Goal: Task Accomplishment & Management: Use online tool/utility

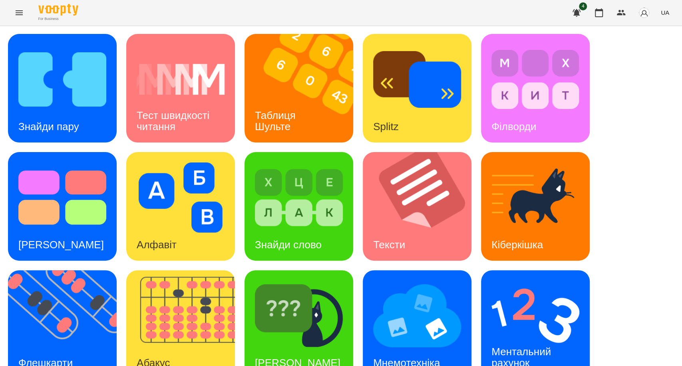
scroll to position [16, 0]
click at [81, 87] on img at bounding box center [62, 79] width 88 height 70
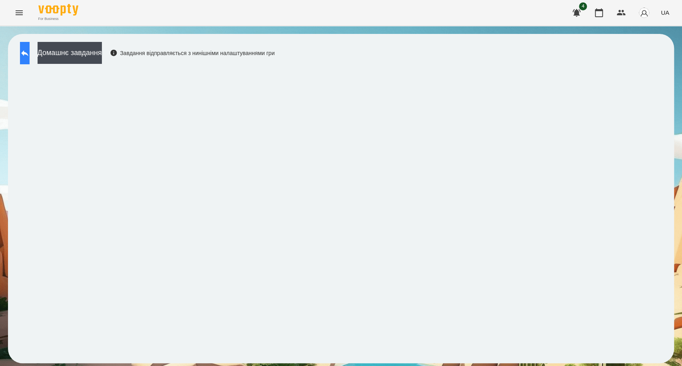
click at [30, 52] on icon at bounding box center [25, 53] width 10 height 10
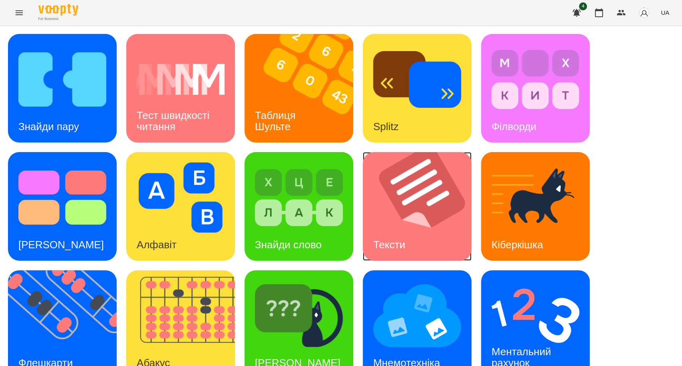
click at [403, 231] on div "Тексти" at bounding box center [389, 245] width 53 height 32
click at [395, 222] on img at bounding box center [422, 206] width 119 height 109
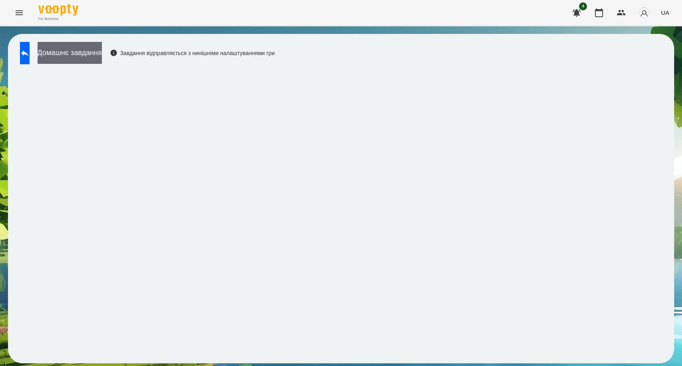
click at [85, 55] on button "Домашнє завдання" at bounding box center [70, 53] width 64 height 22
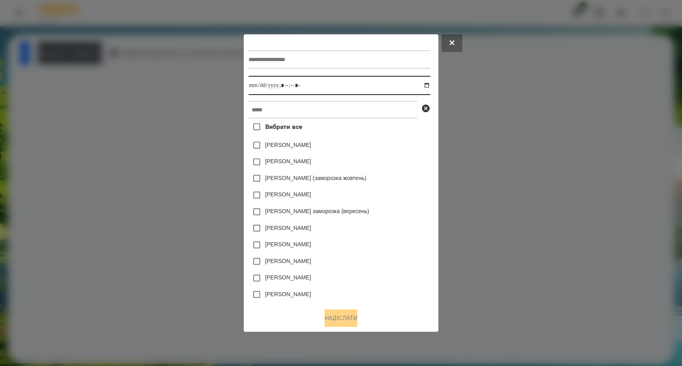
click at [306, 86] on input "datetime-local" at bounding box center [339, 85] width 182 height 19
click at [429, 86] on input "datetime-local" at bounding box center [339, 85] width 182 height 19
type input "**********"
click at [375, 250] on div "[PERSON_NAME]" at bounding box center [339, 245] width 182 height 17
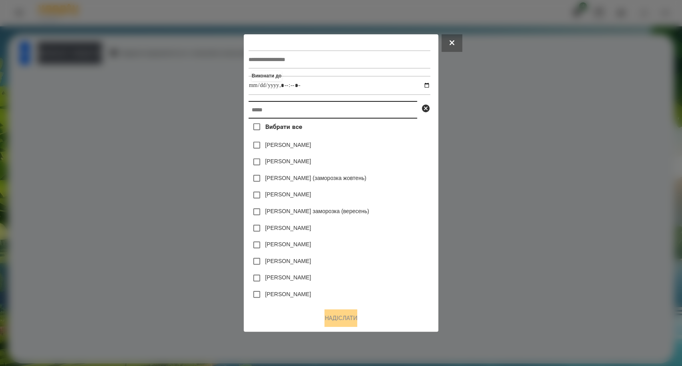
click at [262, 116] on input "text" at bounding box center [332, 110] width 169 height 18
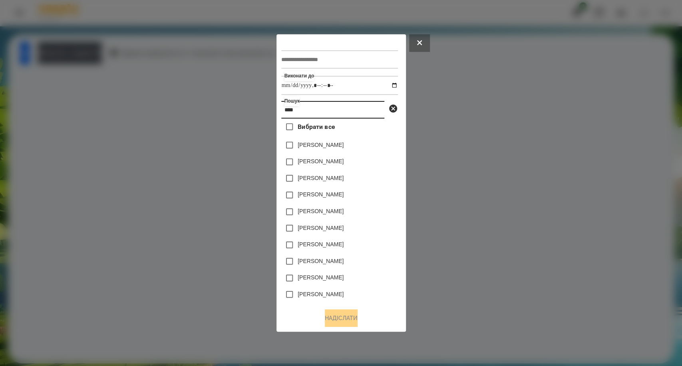
type input "****"
click at [331, 321] on button "Надіслати" at bounding box center [341, 319] width 33 height 18
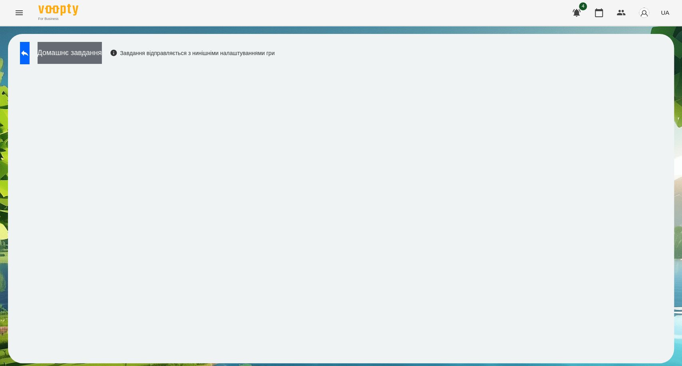
click at [90, 56] on button "Домашнє завдання" at bounding box center [70, 53] width 64 height 22
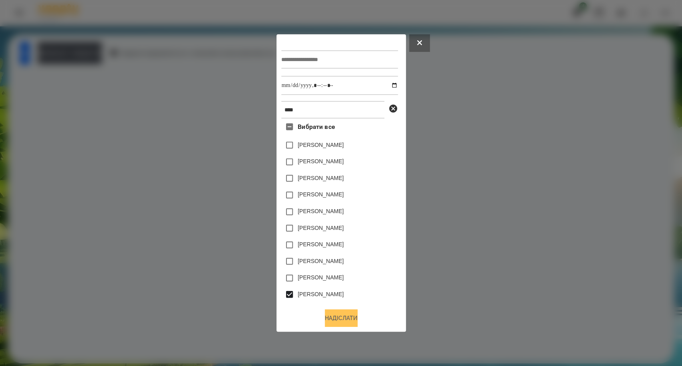
click at [331, 322] on button "Надіслати" at bounding box center [341, 319] width 33 height 18
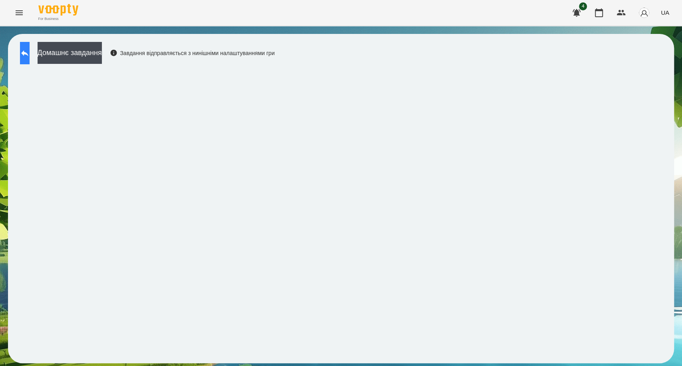
click at [30, 56] on icon at bounding box center [25, 53] width 10 height 10
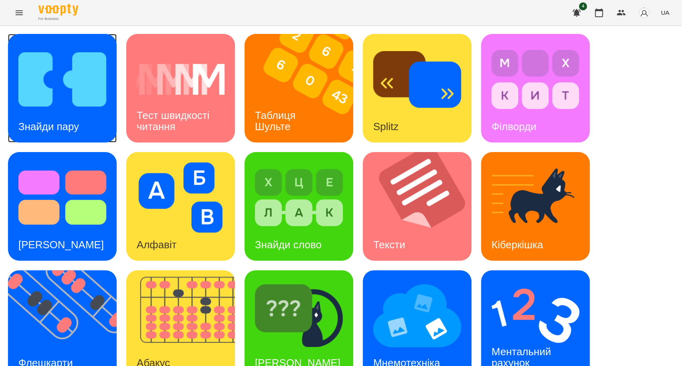
click at [54, 101] on img at bounding box center [62, 79] width 88 height 70
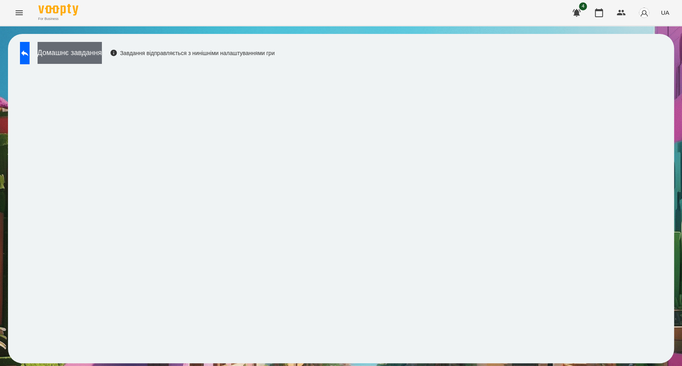
click at [96, 54] on button "Домашнє завдання" at bounding box center [70, 53] width 64 height 22
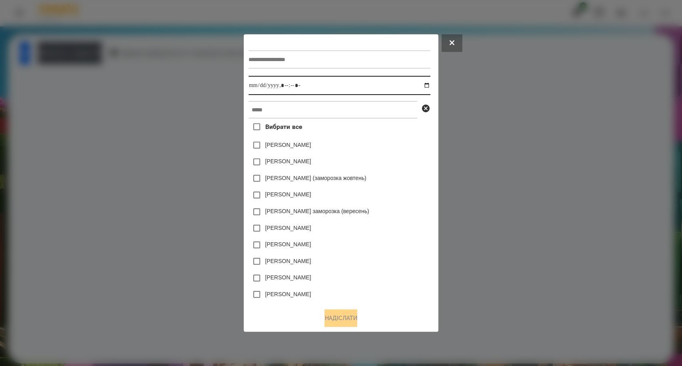
click at [296, 86] on input "datetime-local" at bounding box center [339, 85] width 182 height 19
click at [429, 85] on input "datetime-local" at bounding box center [339, 85] width 182 height 19
type input "**********"
click at [387, 174] on div "[PERSON_NAME] (заморозка жовтень)" at bounding box center [339, 178] width 182 height 17
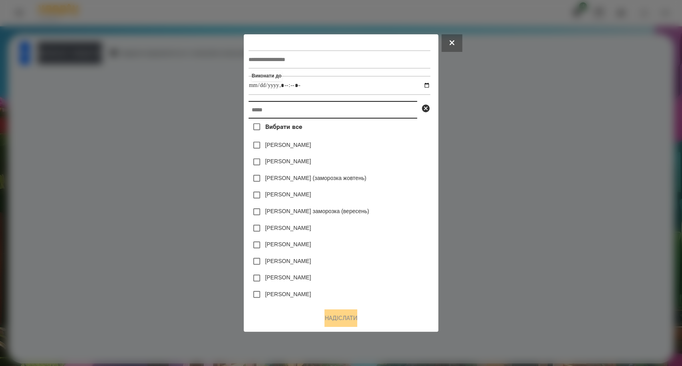
click at [287, 116] on input "text" at bounding box center [332, 110] width 169 height 18
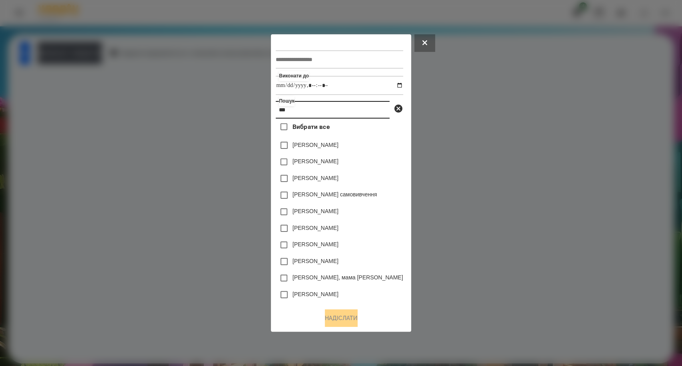
type input "***"
click at [347, 315] on button "Надіслати" at bounding box center [341, 319] width 33 height 18
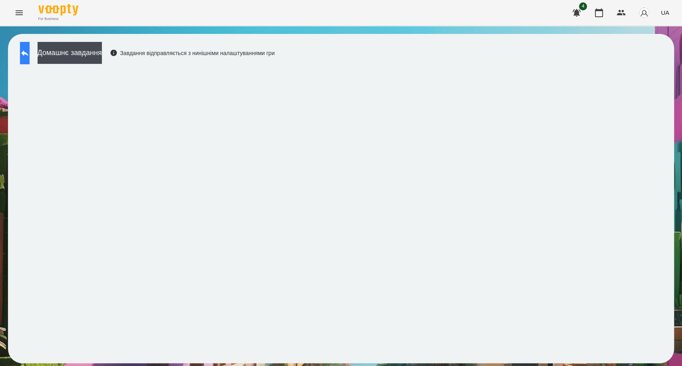
click at [26, 55] on button at bounding box center [25, 53] width 10 height 22
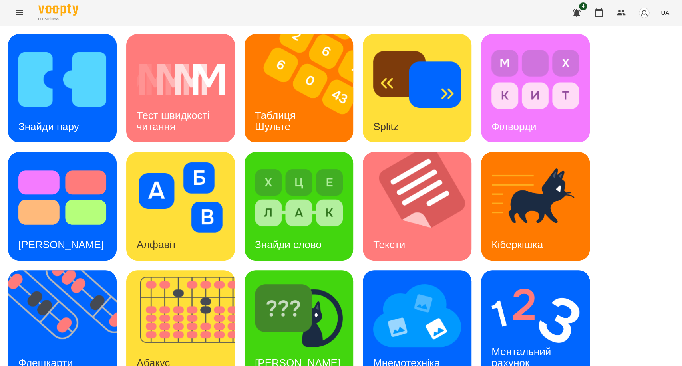
scroll to position [123, 0]
click at [325, 281] on img at bounding box center [299, 316] width 88 height 70
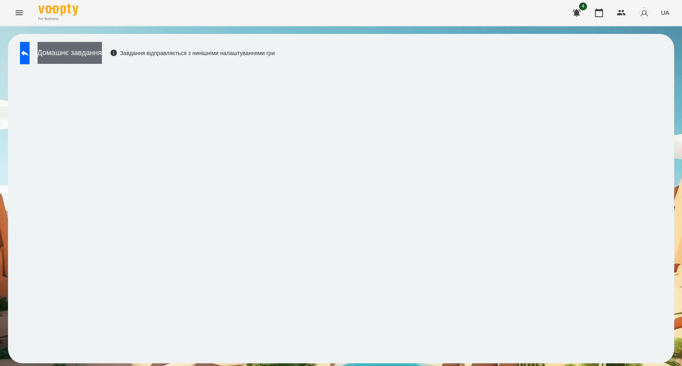
click at [96, 54] on button "Домашнє завдання" at bounding box center [70, 53] width 64 height 22
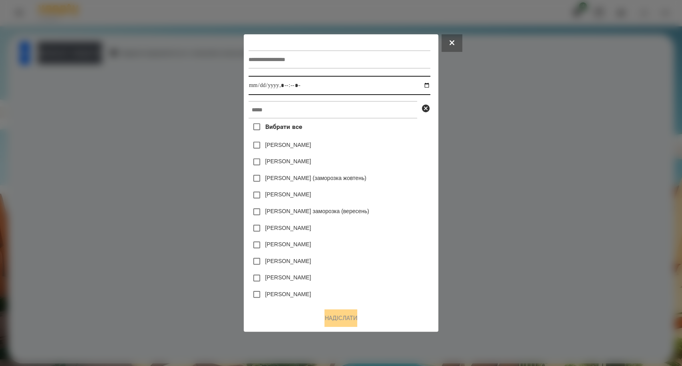
click at [299, 83] on input "datetime-local" at bounding box center [339, 85] width 182 height 19
click at [430, 84] on input "datetime-local" at bounding box center [339, 85] width 182 height 19
type input "**********"
click at [379, 164] on div "[PERSON_NAME]" at bounding box center [339, 162] width 182 height 17
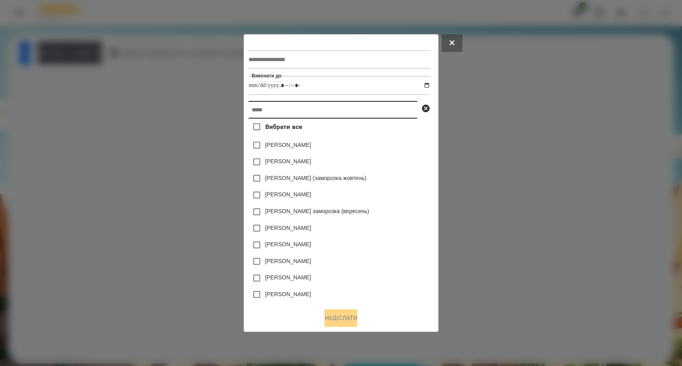
click at [266, 113] on input "text" at bounding box center [332, 110] width 169 height 18
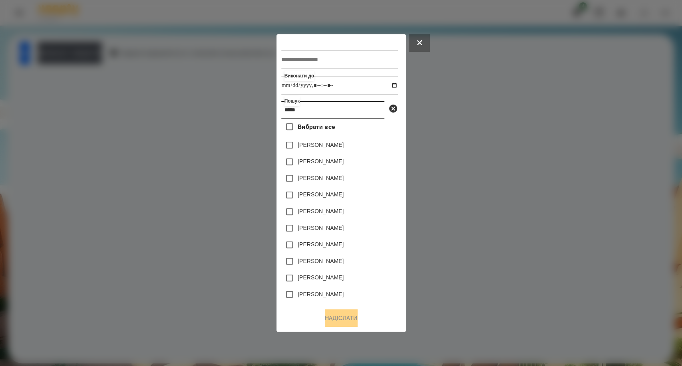
type input "*****"
click at [331, 322] on button "Надіслати" at bounding box center [341, 319] width 33 height 18
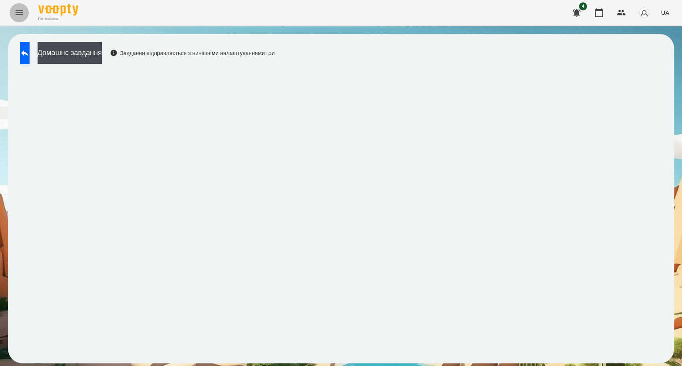
click at [20, 11] on icon "Menu" at bounding box center [19, 12] width 7 height 5
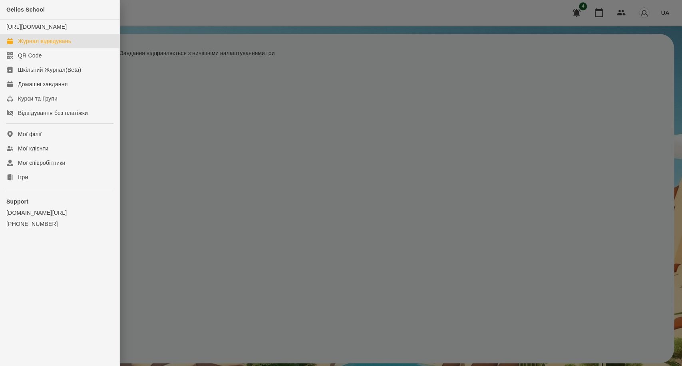
click at [36, 48] on link "Журнал відвідувань" at bounding box center [59, 41] width 119 height 14
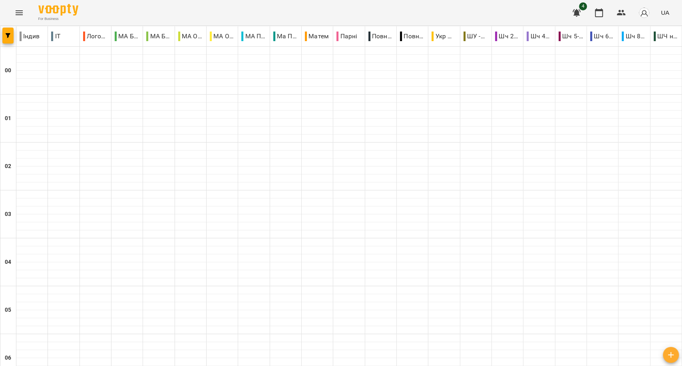
scroll to position [883, 0]
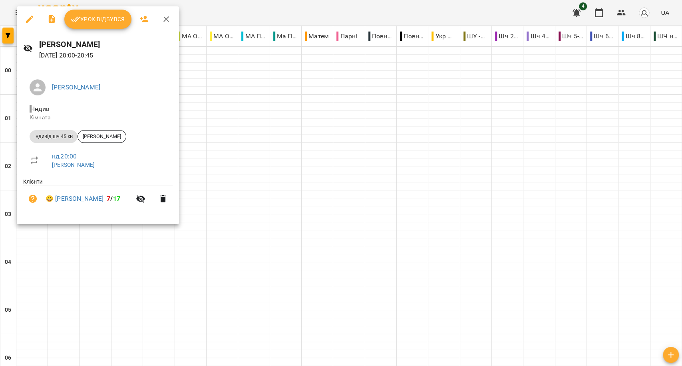
click at [112, 23] on span "Урок відбувся" at bounding box center [98, 19] width 54 height 10
